Goal: Task Accomplishment & Management: Use online tool/utility

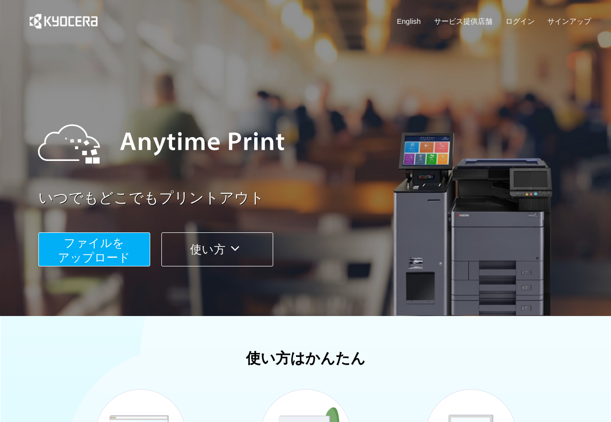
click at [117, 244] on span "ファイルを ​​アップロード" at bounding box center [94, 250] width 72 height 28
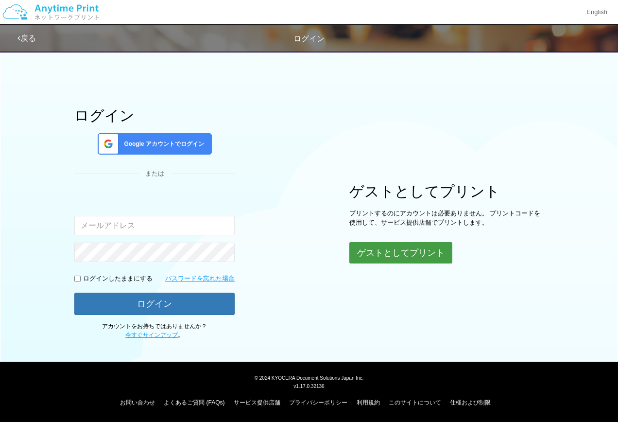
click at [414, 254] on button "ゲストとしてプリント" at bounding box center [400, 252] width 103 height 21
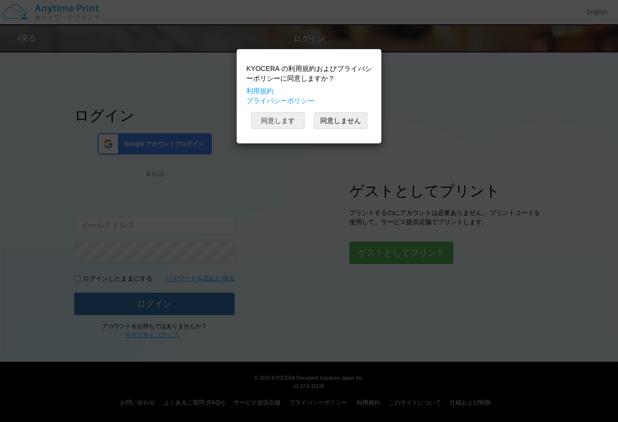
click at [274, 117] on button "同意します" at bounding box center [277, 120] width 53 height 17
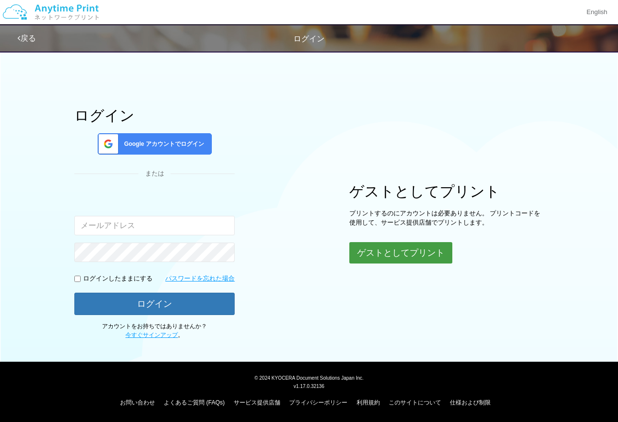
click at [397, 249] on button "ゲストとしてプリント" at bounding box center [400, 252] width 103 height 21
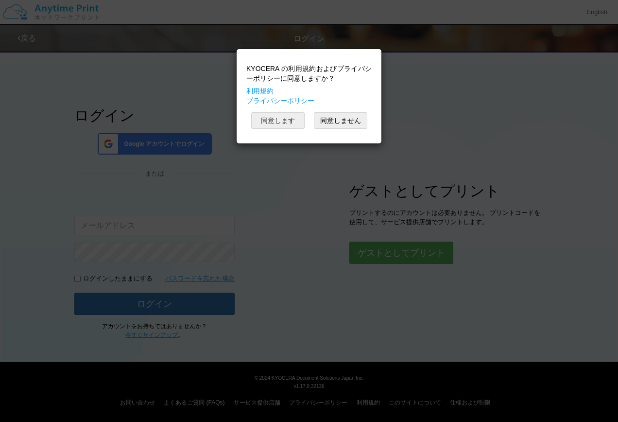
click at [298, 122] on button "同意します" at bounding box center [277, 120] width 53 height 17
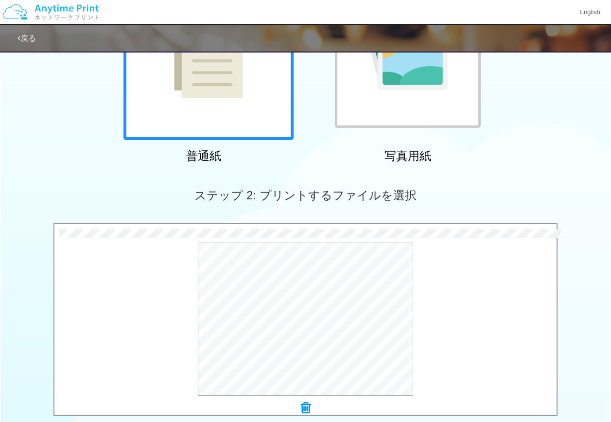
scroll to position [292, 0]
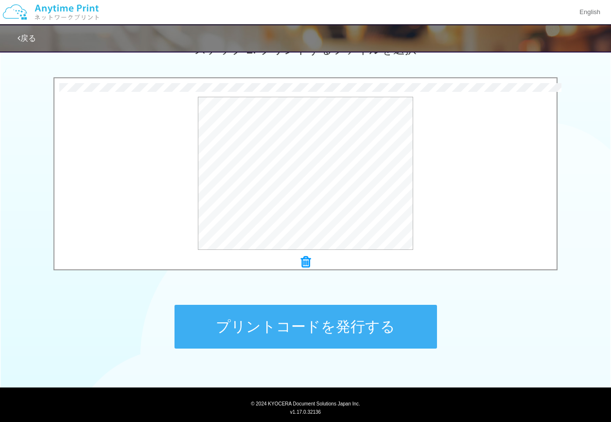
click at [350, 319] on button "プリントコードを発行する" at bounding box center [305, 327] width 262 height 44
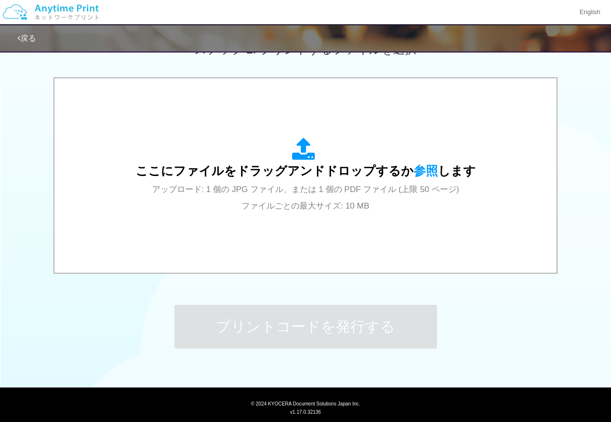
scroll to position [0, 0]
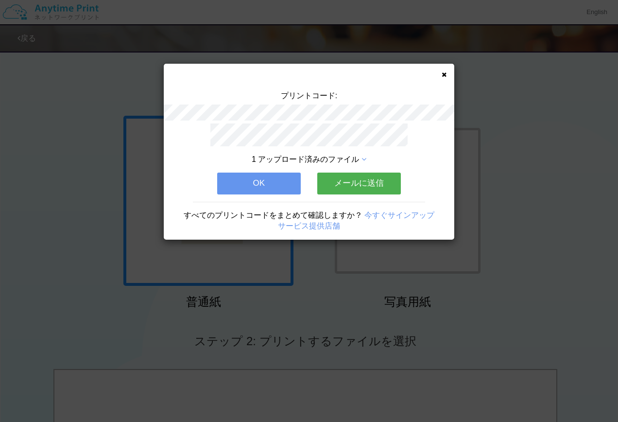
click at [262, 180] on button "OK" at bounding box center [259, 183] width 84 height 21
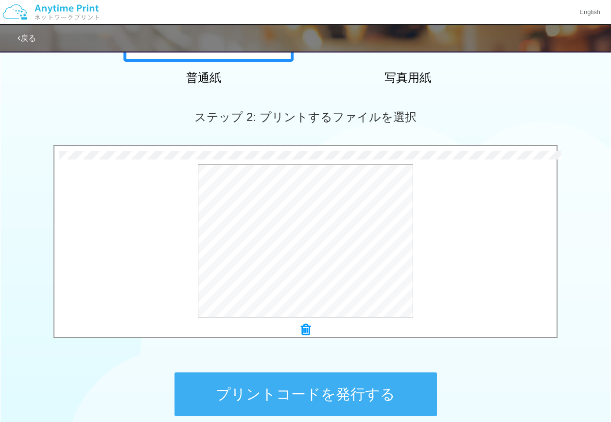
scroll to position [317, 0]
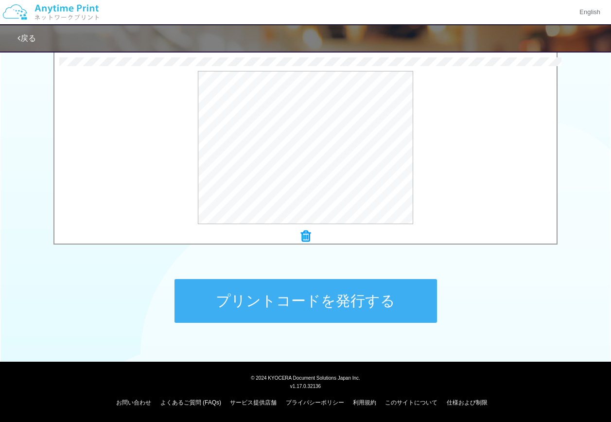
click at [332, 306] on button "プリントコードを発行する" at bounding box center [305, 301] width 262 height 44
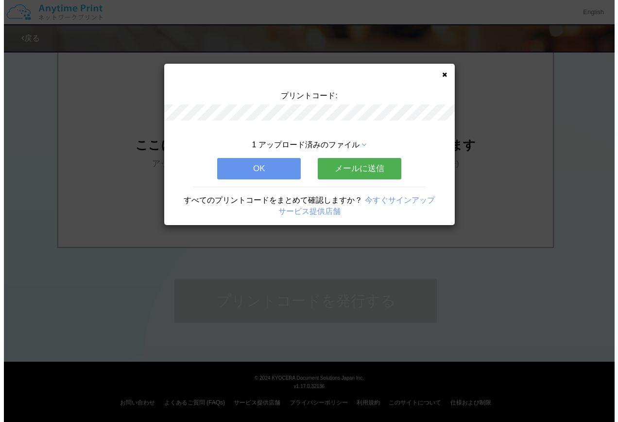
scroll to position [0, 0]
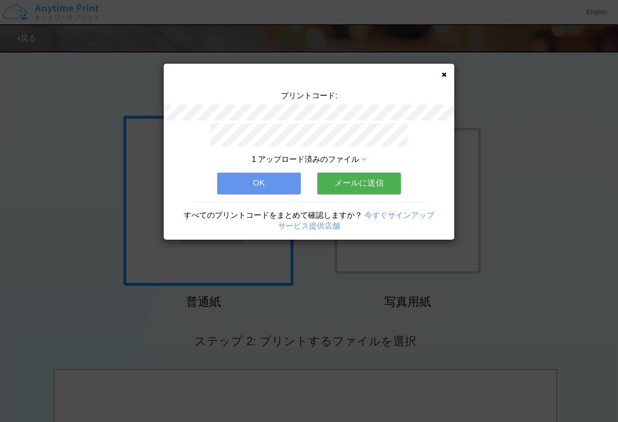
click at [241, 180] on button "OK" at bounding box center [259, 183] width 84 height 21
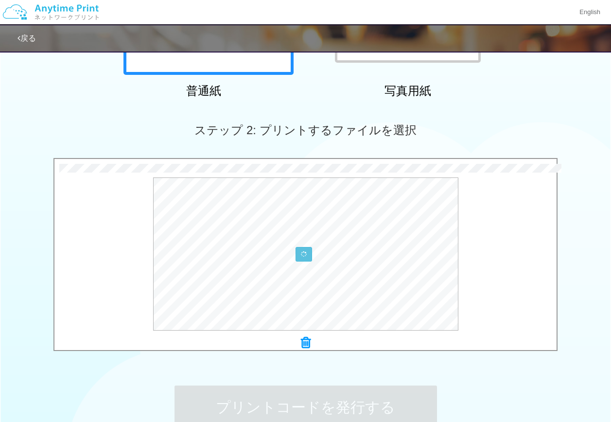
scroll to position [292, 0]
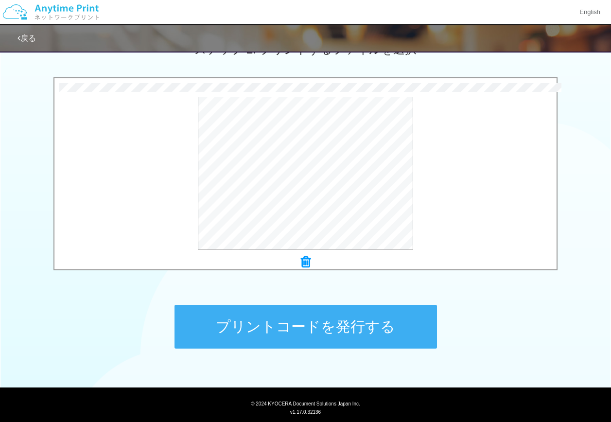
click at [317, 329] on button "プリントコードを発行する" at bounding box center [305, 327] width 262 height 44
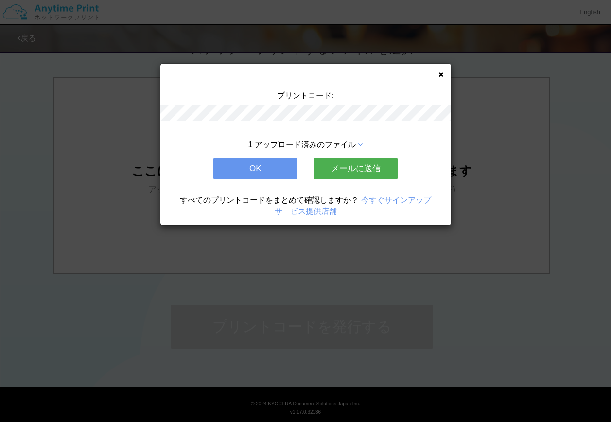
scroll to position [0, 0]
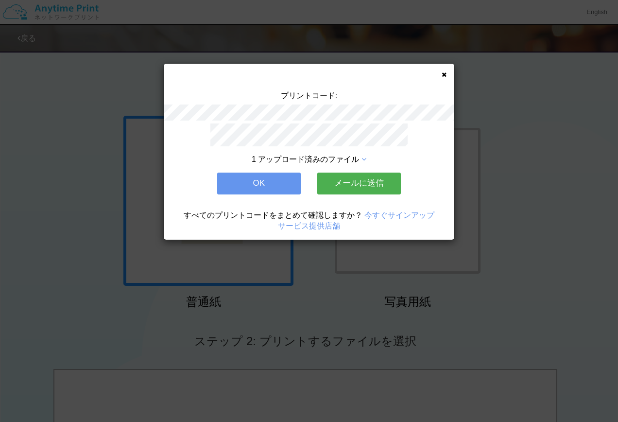
click at [289, 184] on button "OK" at bounding box center [259, 183] width 84 height 21
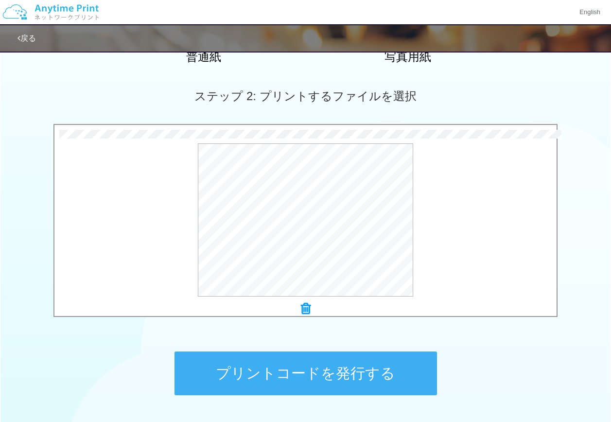
scroll to position [292, 0]
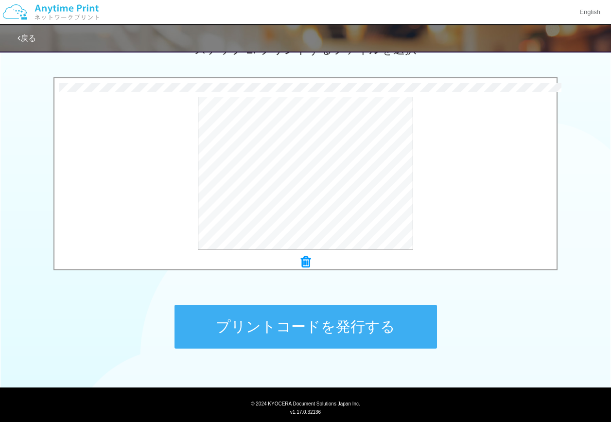
click at [323, 333] on button "プリントコードを発行する" at bounding box center [305, 327] width 262 height 44
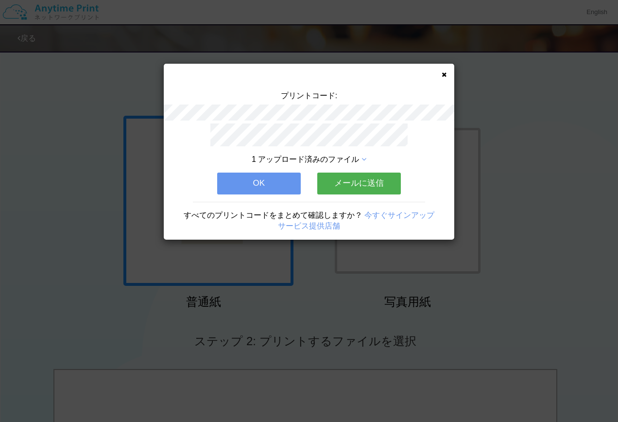
click at [274, 181] on button "OK" at bounding box center [259, 183] width 84 height 21
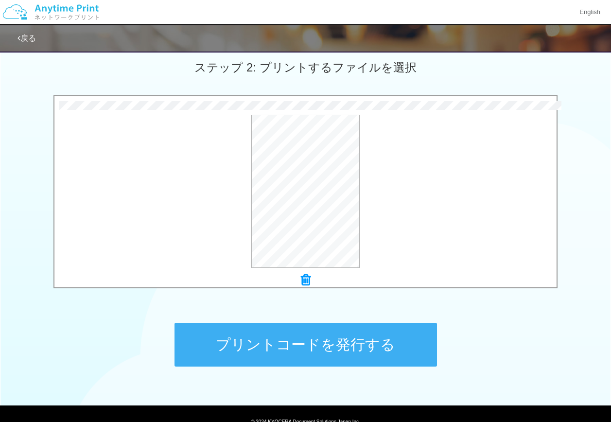
scroll to position [292, 0]
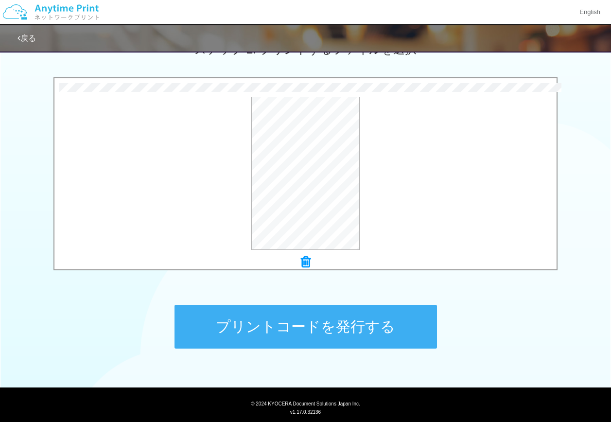
click at [330, 328] on button "プリントコードを発行する" at bounding box center [305, 327] width 262 height 44
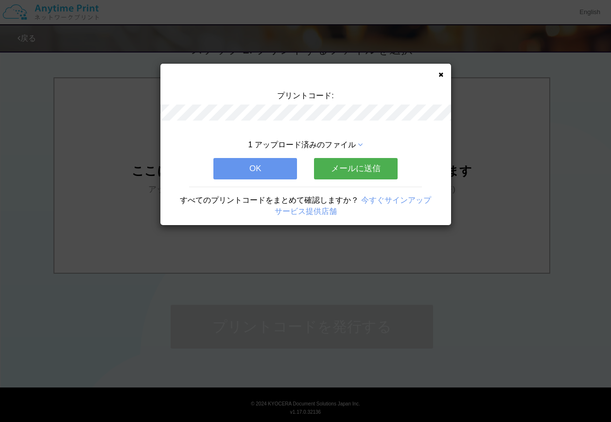
scroll to position [0, 0]
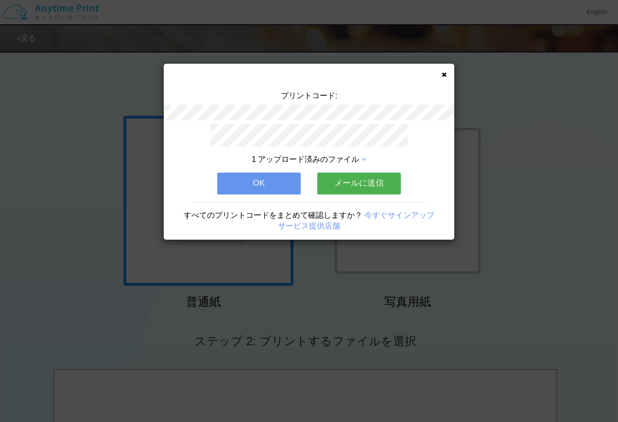
click at [286, 188] on button "OK" at bounding box center [259, 183] width 84 height 21
